Goal: Check status

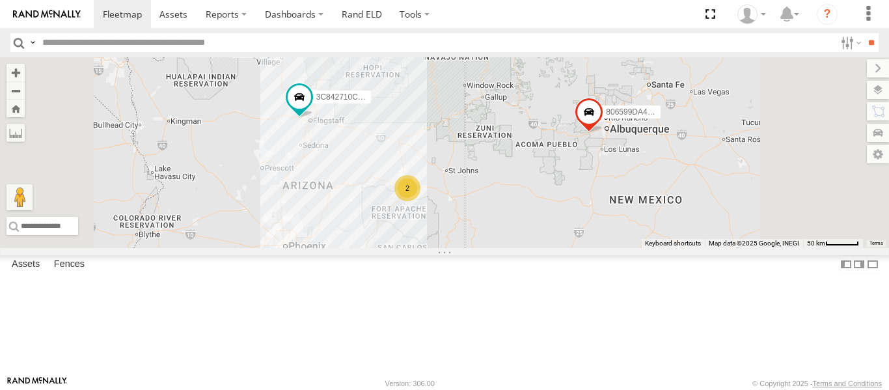
click at [0, 0] on div "Video" at bounding box center [0, 0] width 0 height 0
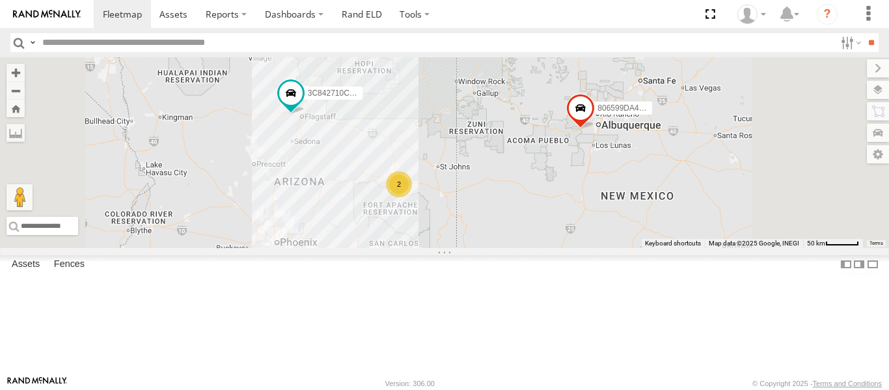
drag, startPoint x: 472, startPoint y: 195, endPoint x: 439, endPoint y: 183, distance: 34.4
click at [440, 183] on div "3C842710C530/ 20 2 806599DA4310" at bounding box center [444, 152] width 889 height 191
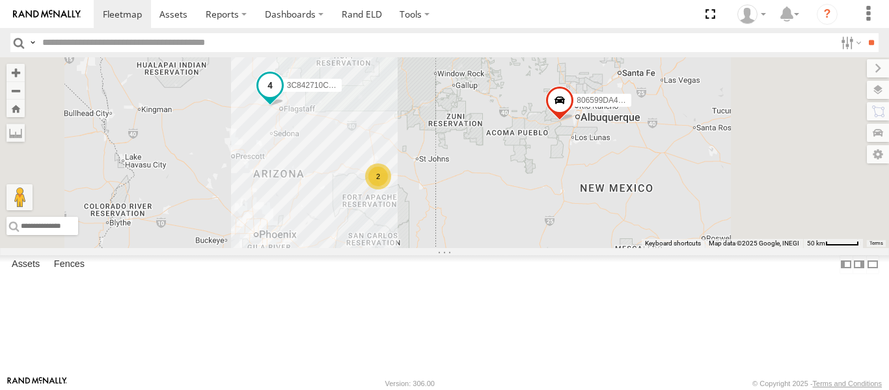
click at [282, 96] on span at bounding box center [269, 84] width 23 height 23
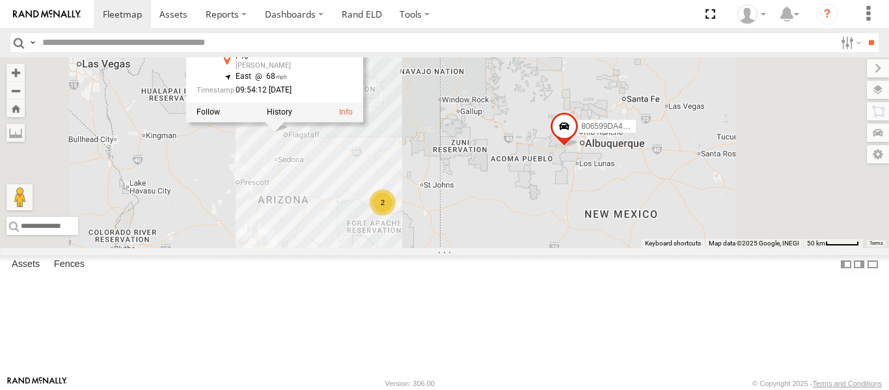
drag, startPoint x: 465, startPoint y: 183, endPoint x: 470, endPoint y: 211, distance: 28.3
click at [470, 211] on div "3C842710C530/ 20 2 806599DA4310 3C842710C530/ 20 All Assets I-40 Winslow 35.240…" at bounding box center [444, 152] width 889 height 191
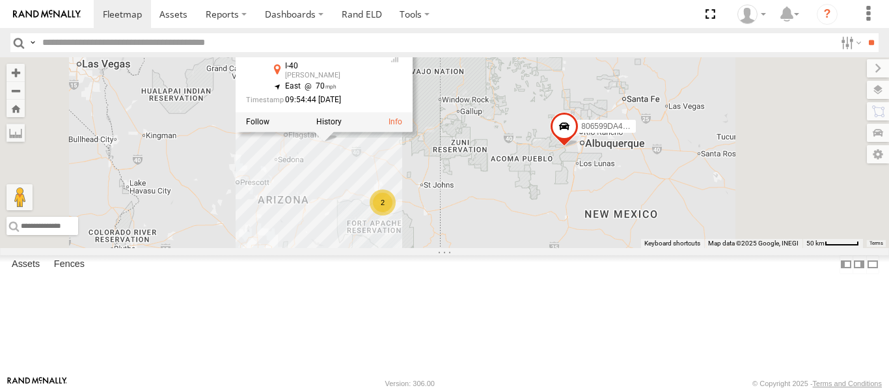
click at [506, 215] on div "3C842710C530/ 20 2 806599DA4310 3C842710C530/ 20 All Assets I-40 Winslow 35.105…" at bounding box center [444, 152] width 889 height 191
